Goal: Navigation & Orientation: Go to known website

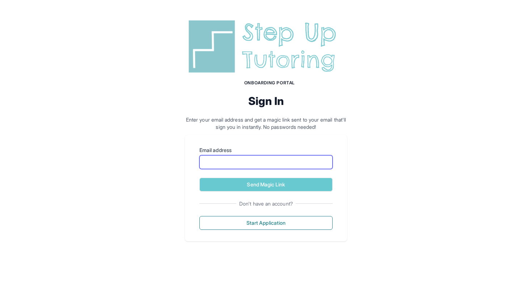
click at [243, 161] on input "Email address" at bounding box center [266, 162] width 133 height 14
type input "**********"
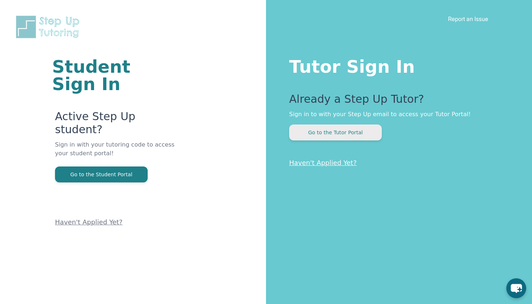
click at [310, 134] on button "Go to the Tutor Portal" at bounding box center [335, 133] width 93 height 16
